Goal: Task Accomplishment & Management: Use online tool/utility

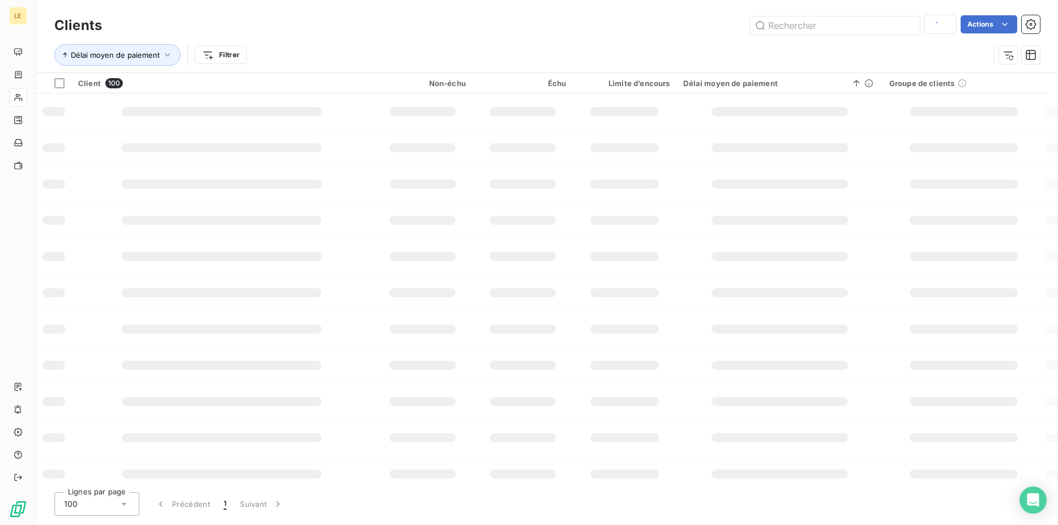
type input "SEMAP"
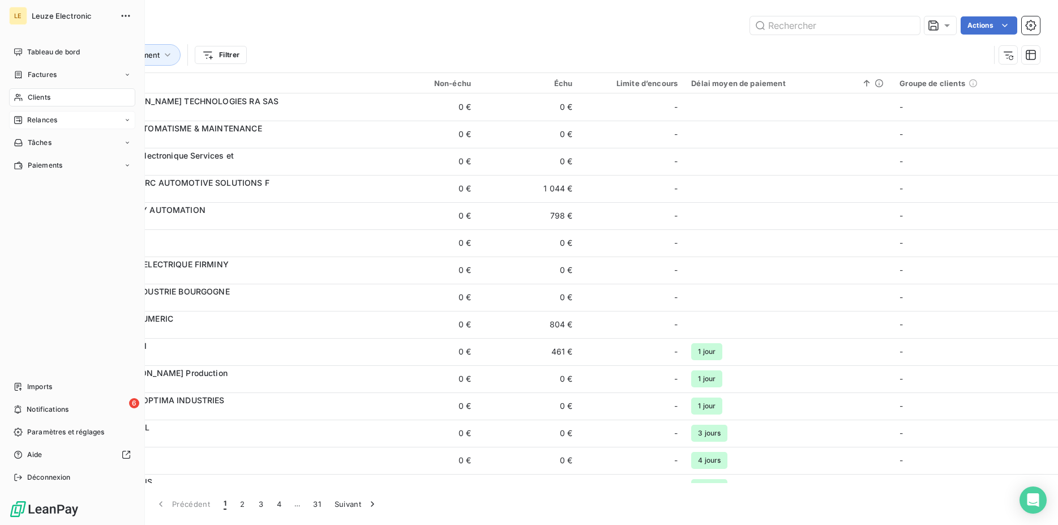
click at [42, 123] on span "Relances" at bounding box center [42, 120] width 30 height 10
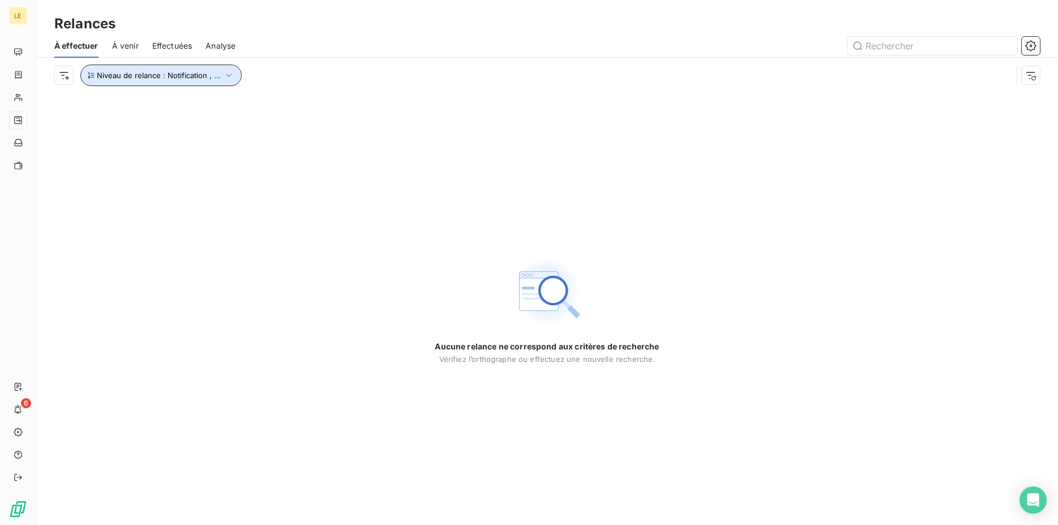
click at [133, 77] on span "Niveau de relance : Notification , ..." at bounding box center [159, 75] width 124 height 9
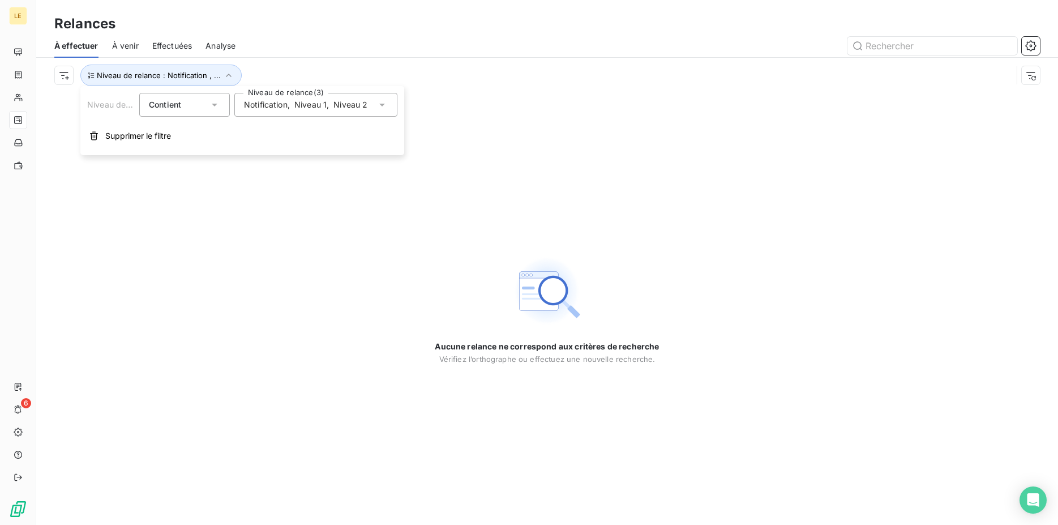
click at [287, 108] on span "Notification" at bounding box center [266, 104] width 44 height 11
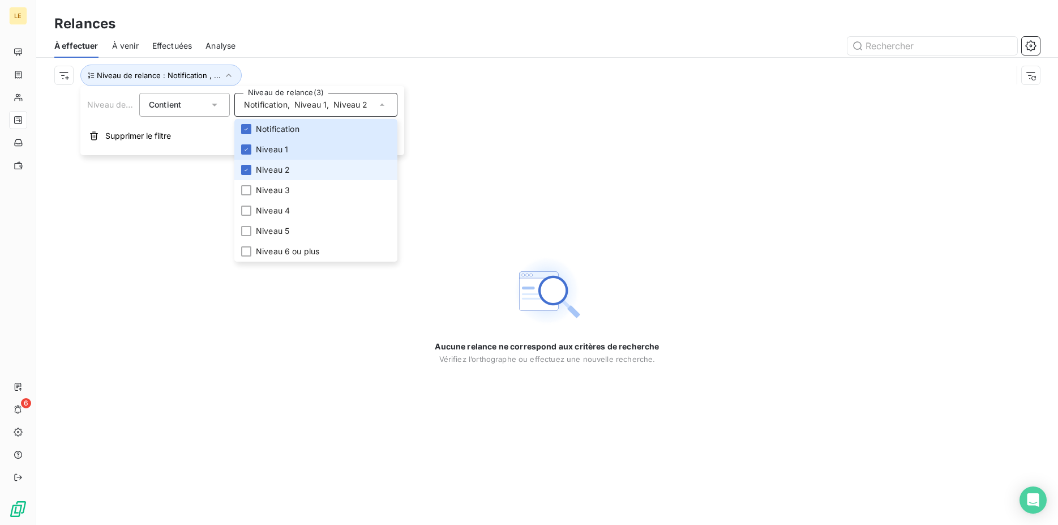
click at [257, 165] on span "Niveau 2" at bounding box center [273, 169] width 34 height 11
click at [253, 147] on li "Niveau 1" at bounding box center [315, 149] width 163 height 20
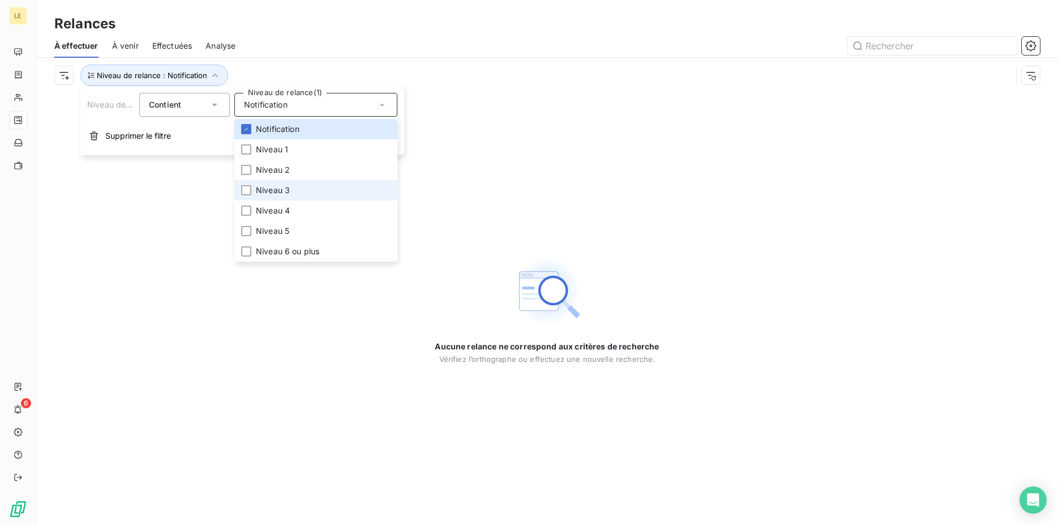
click at [250, 185] on li "Niveau 3" at bounding box center [315, 190] width 163 height 20
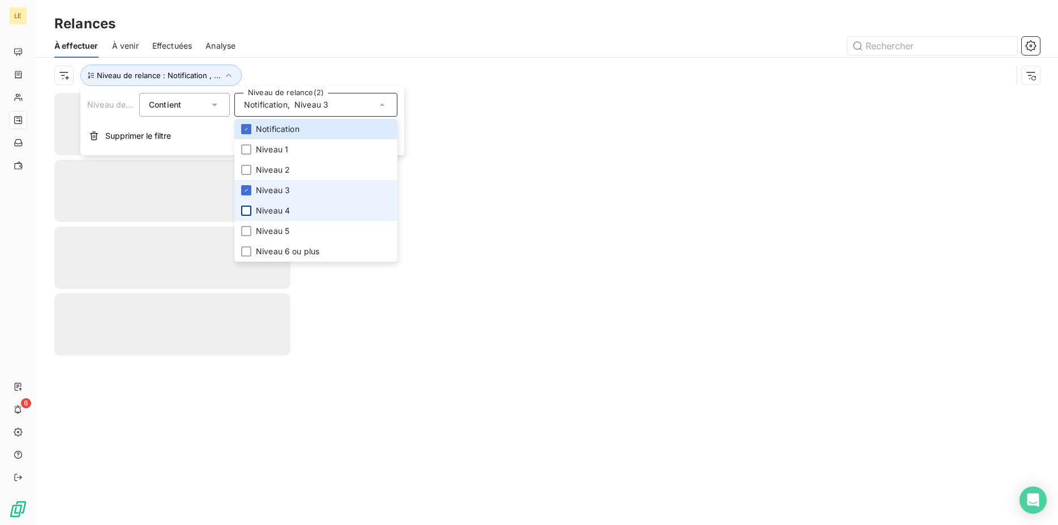
click at [251, 206] on li "Niveau 4" at bounding box center [315, 210] width 163 height 20
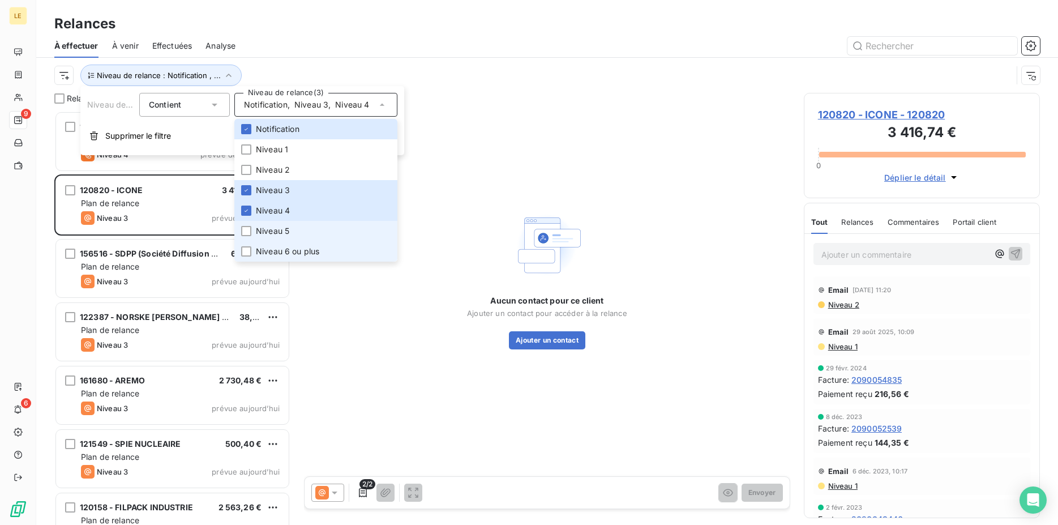
scroll to position [404, 227]
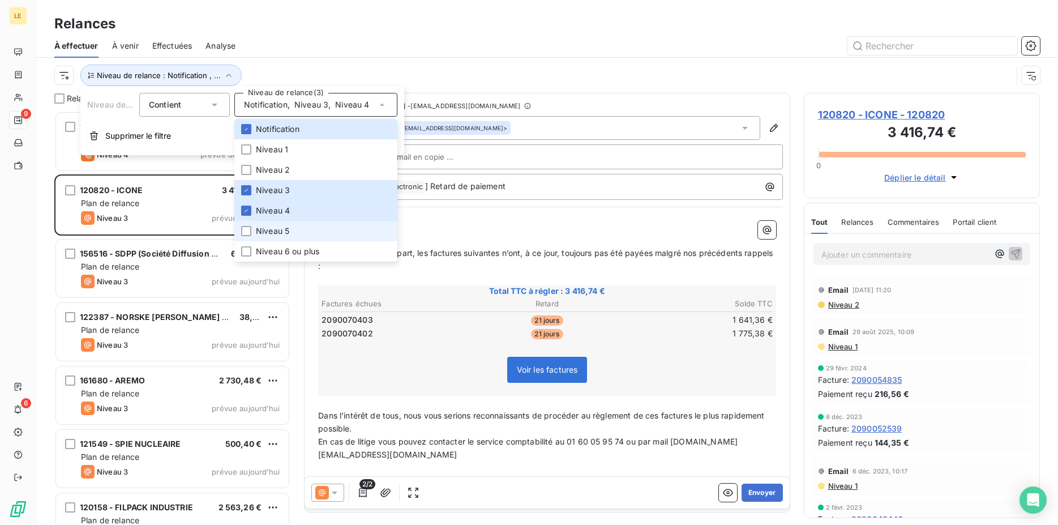
click at [270, 229] on span "Niveau 5" at bounding box center [272, 230] width 33 height 11
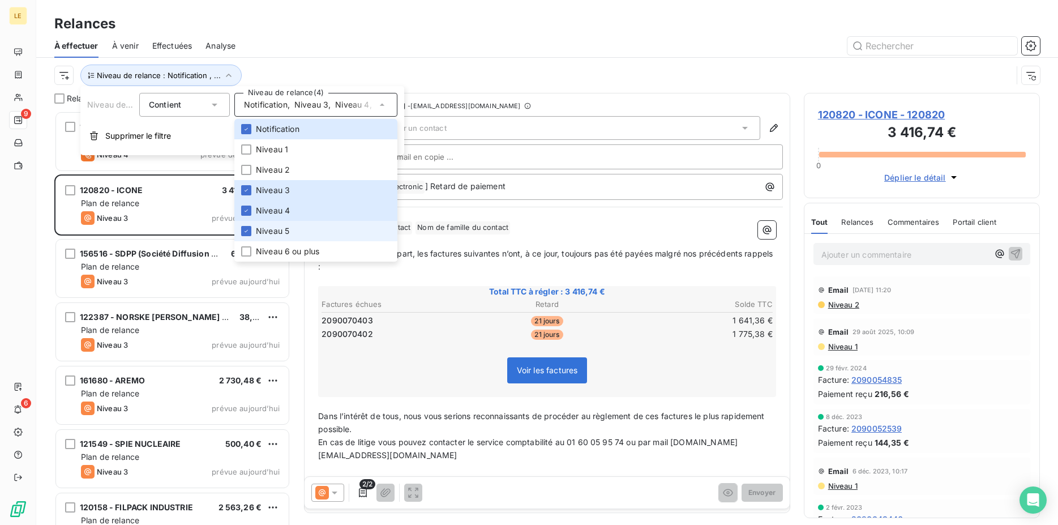
click at [264, 230] on span "Niveau 5" at bounding box center [272, 230] width 33 height 11
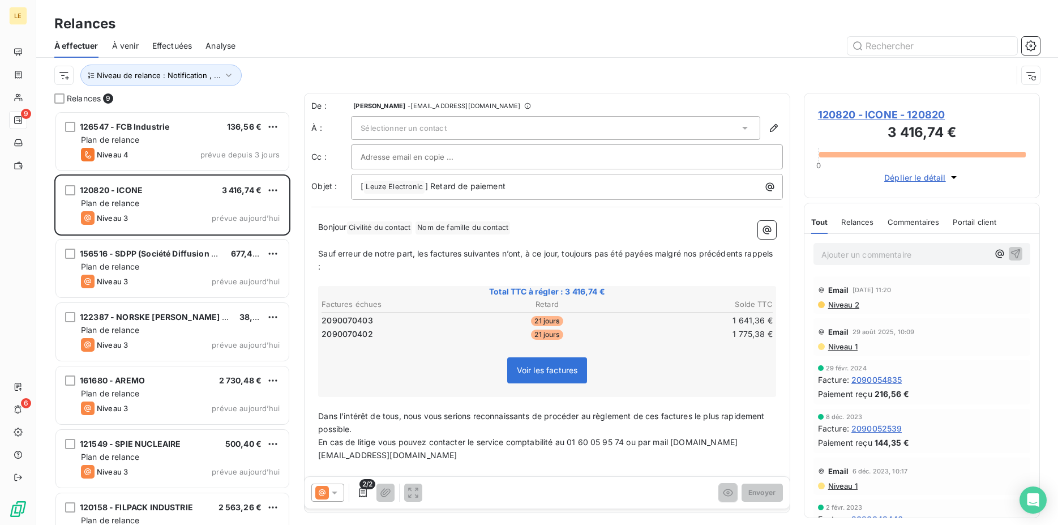
click at [440, 22] on div "Relances" at bounding box center [547, 24] width 1022 height 20
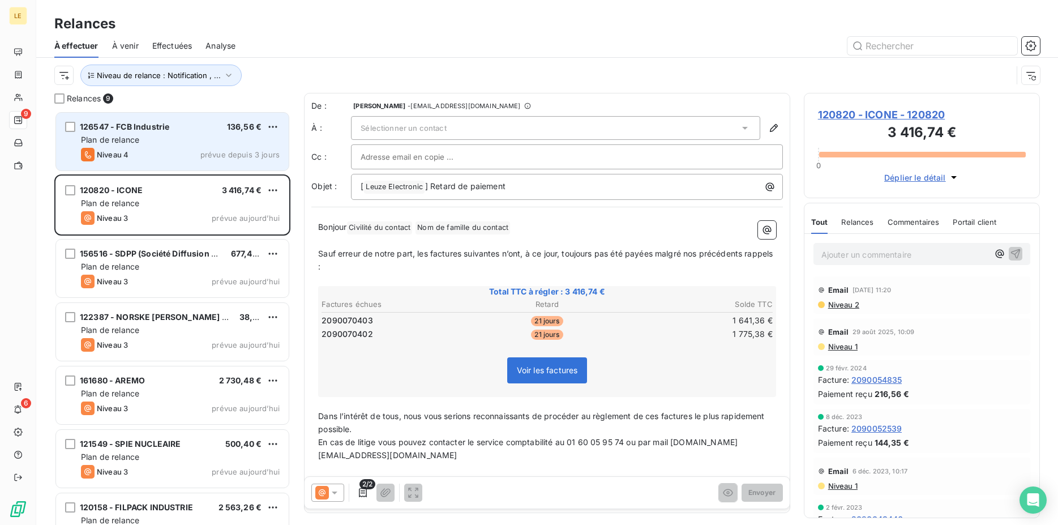
click at [187, 143] on div "Plan de relance" at bounding box center [180, 139] width 199 height 11
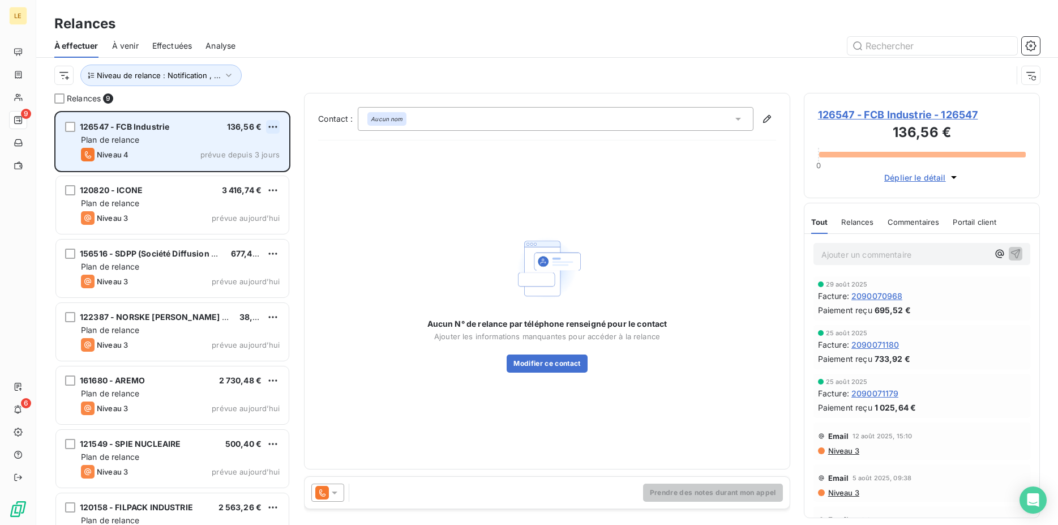
click at [279, 126] on div "126547 - FCB Industrie 136,56 € Plan de relance Niveau 4 prévue depuis 3 jours" at bounding box center [172, 142] width 233 height 58
click at [277, 123] on html "LE 9 6 Relances À effectuer À venir Effectuées Analyse Niveau de relance : Noti…" at bounding box center [529, 262] width 1058 height 525
click at [262, 178] on div "Passer cette action" at bounding box center [223, 170] width 101 height 18
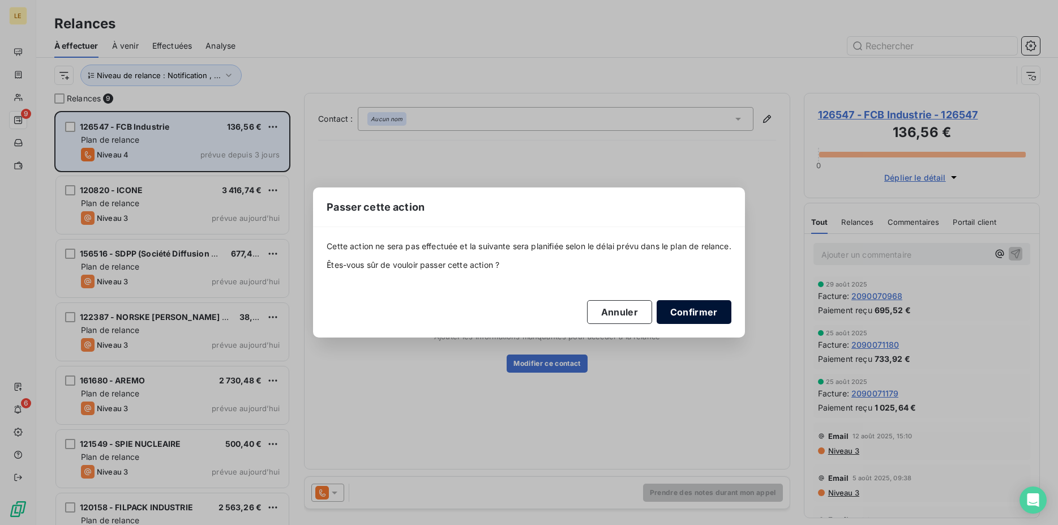
click at [687, 312] on button "Confirmer" at bounding box center [694, 312] width 75 height 24
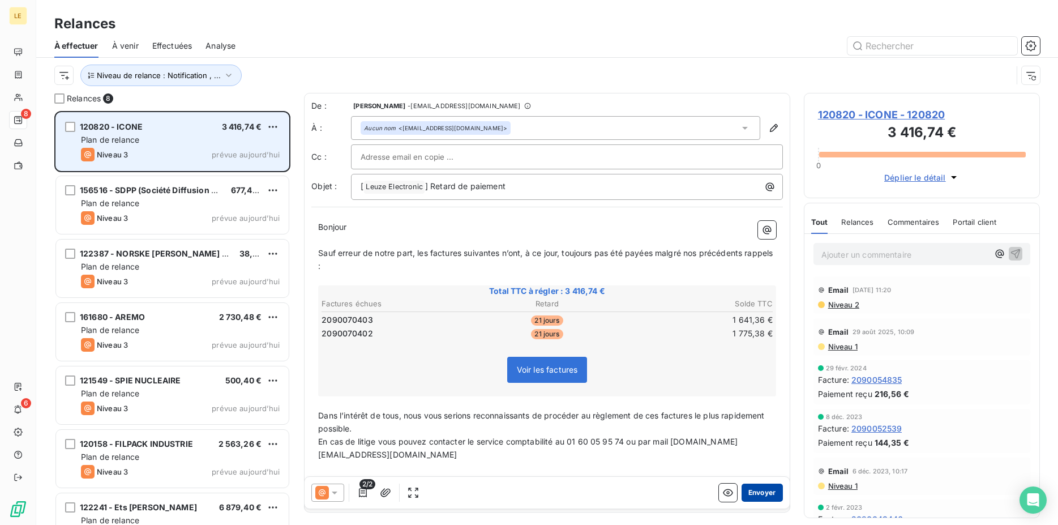
click at [756, 498] on button "Envoyer" at bounding box center [762, 493] width 41 height 18
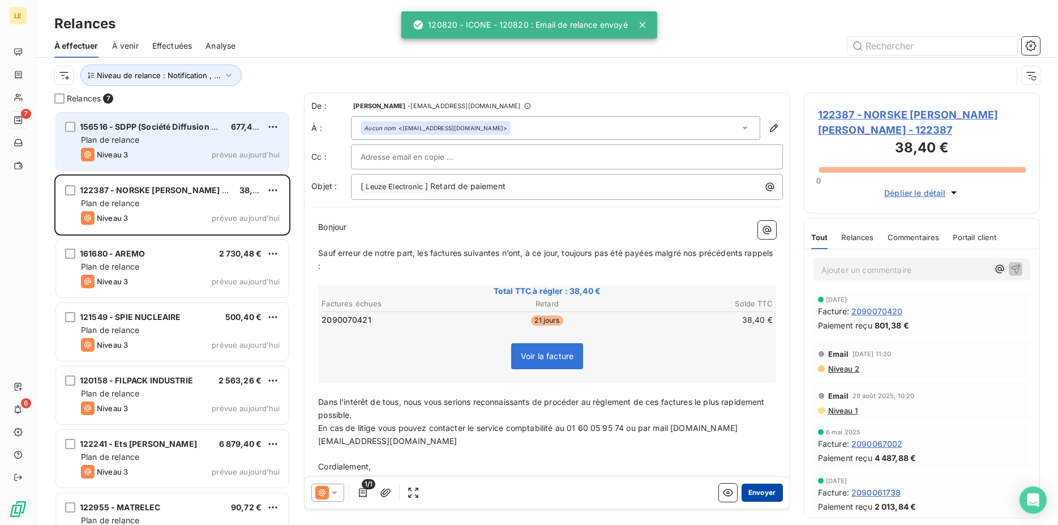
click at [755, 493] on button "Envoyer" at bounding box center [762, 493] width 41 height 18
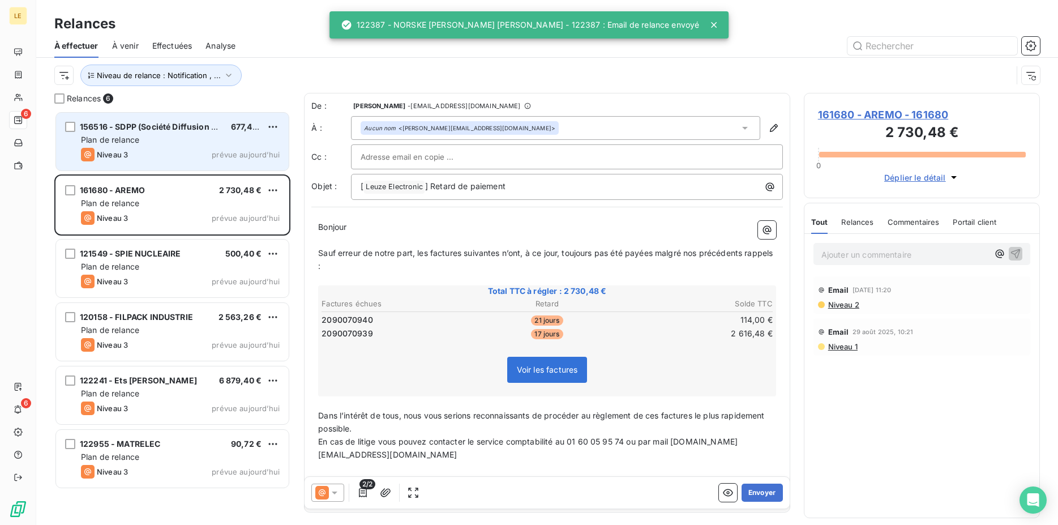
click at [755, 493] on button "Envoyer" at bounding box center [762, 493] width 41 height 18
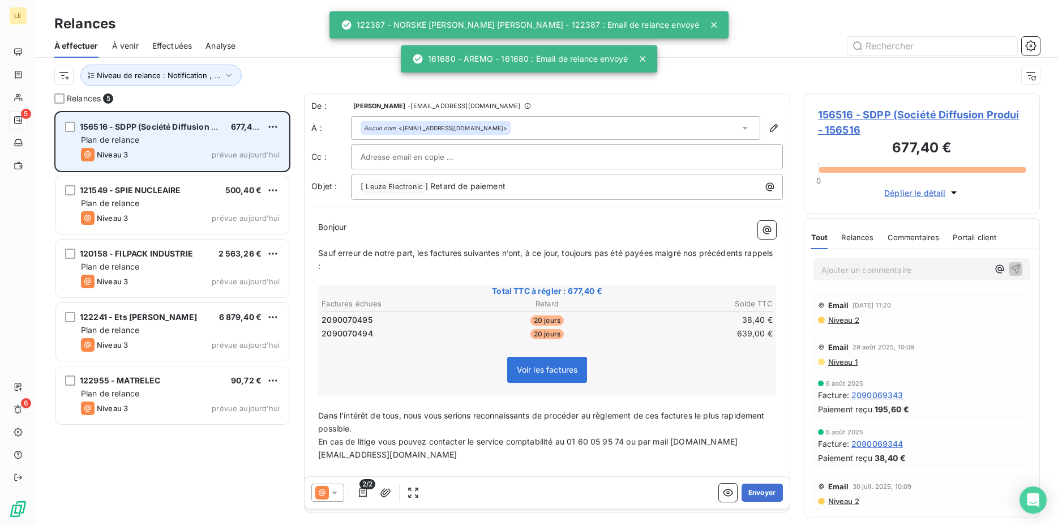
click at [755, 493] on button "Envoyer" at bounding box center [762, 493] width 41 height 18
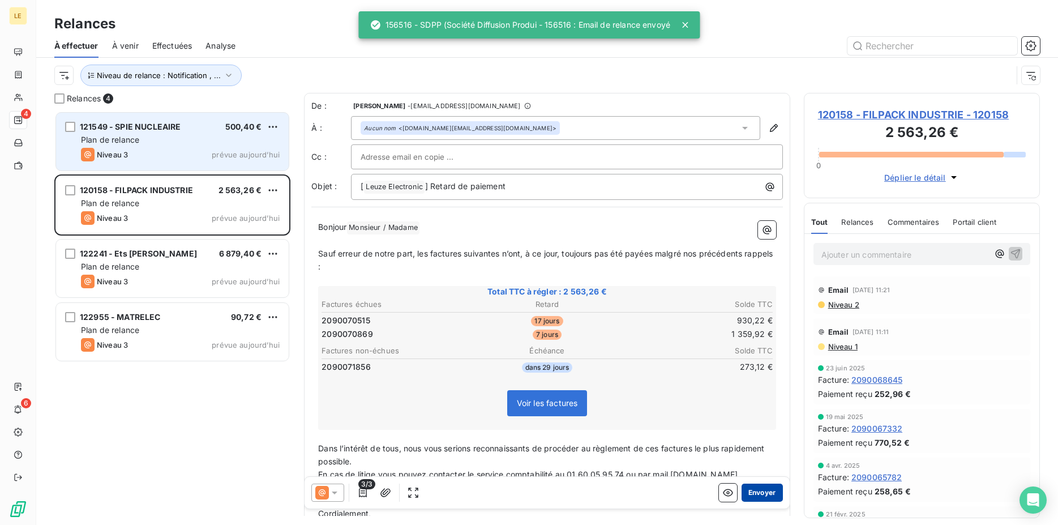
click at [759, 493] on button "Envoyer" at bounding box center [762, 493] width 41 height 18
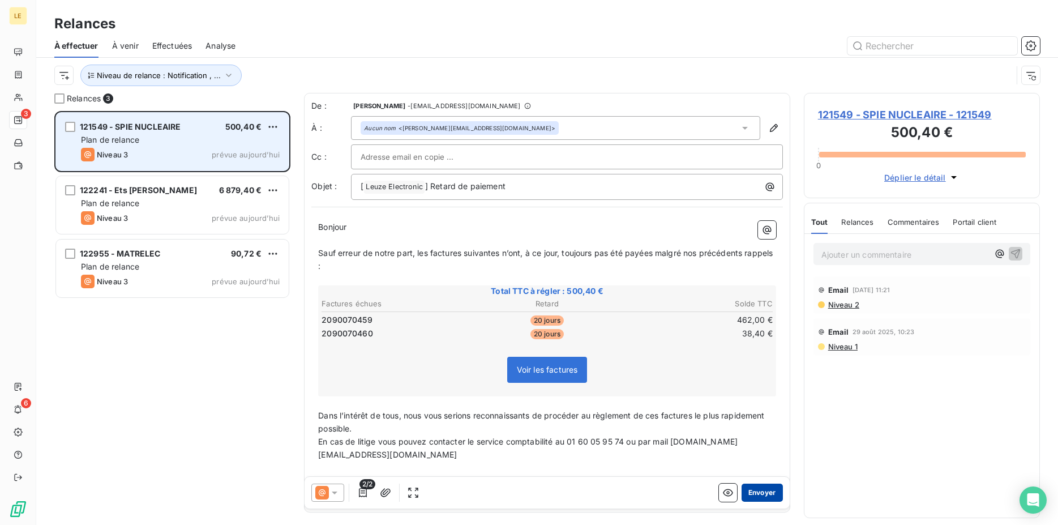
click at [758, 493] on button "Envoyer" at bounding box center [762, 493] width 41 height 18
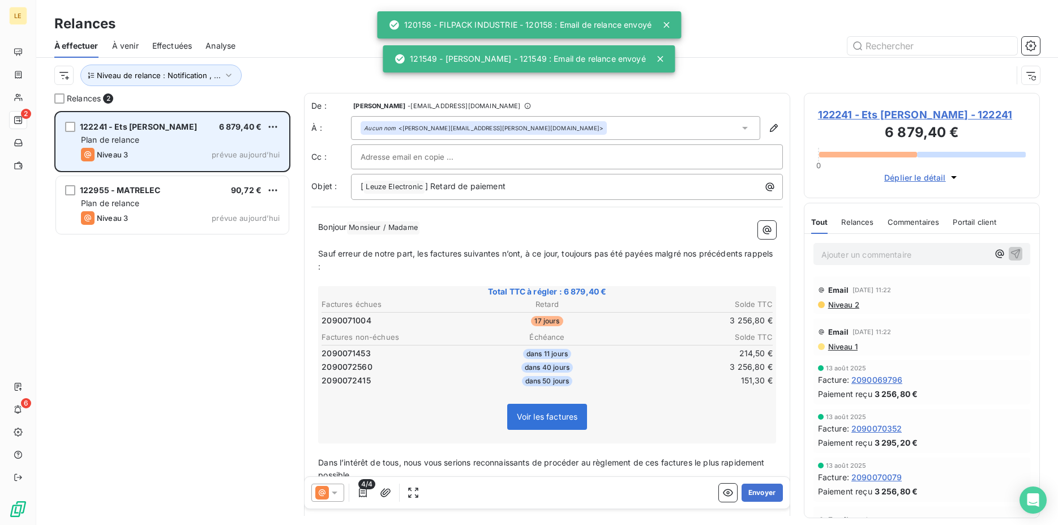
click at [758, 493] on button "Envoyer" at bounding box center [762, 493] width 41 height 18
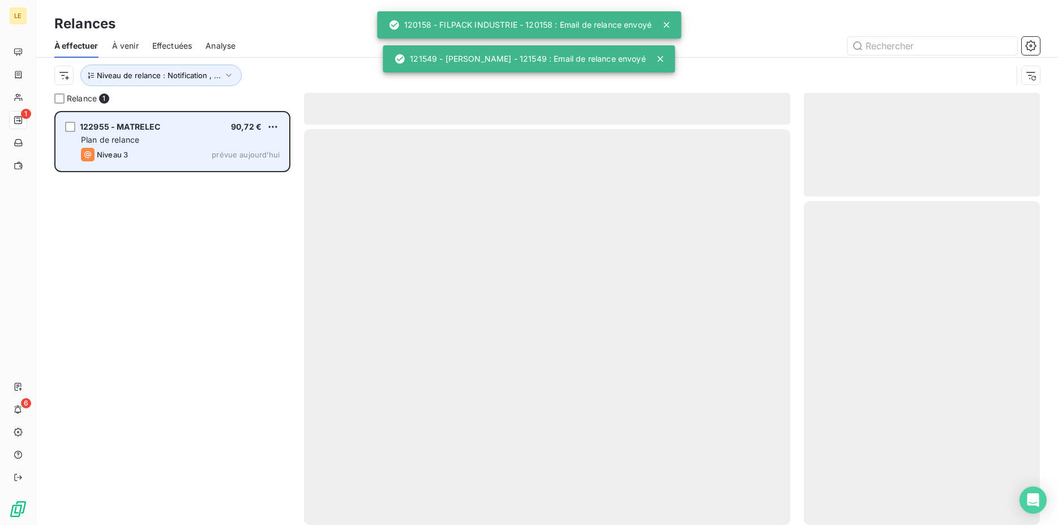
click at [758, 493] on div at bounding box center [547, 327] width 486 height 396
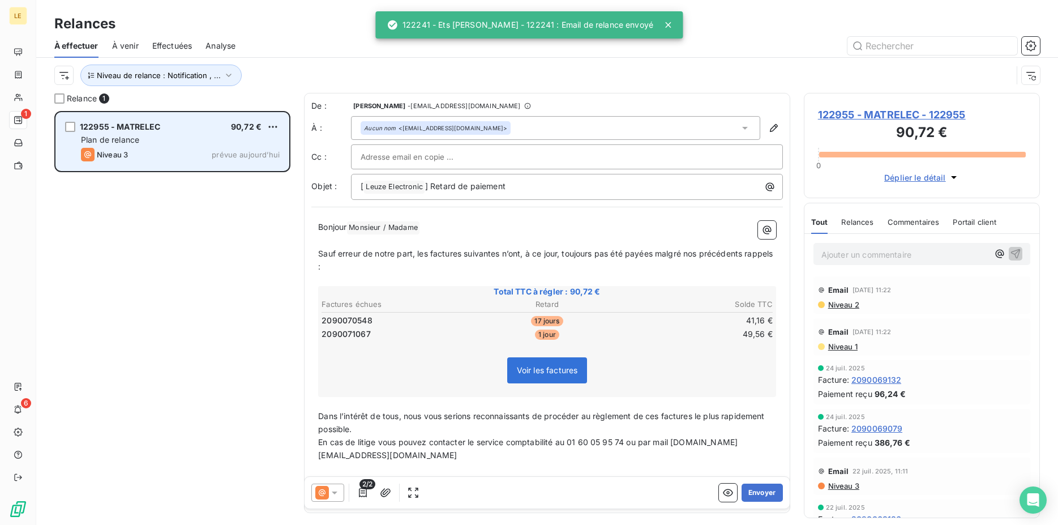
click at [750, 505] on div "2/2 Envoyer" at bounding box center [547, 493] width 485 height 32
click at [751, 492] on button "Envoyer" at bounding box center [762, 493] width 41 height 18
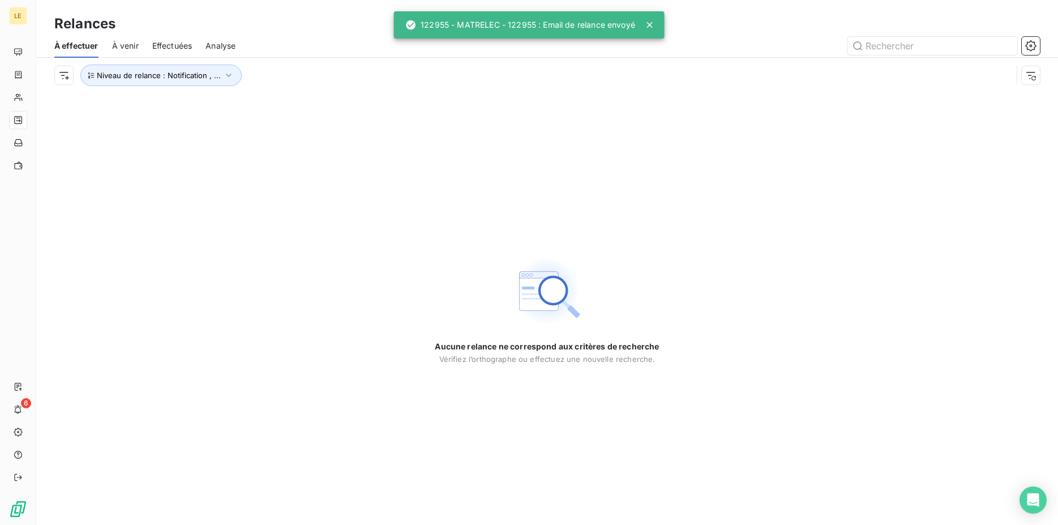
click at [36, 403] on div "LE 6" at bounding box center [18, 262] width 36 height 525
